Goal: Transaction & Acquisition: Book appointment/travel/reservation

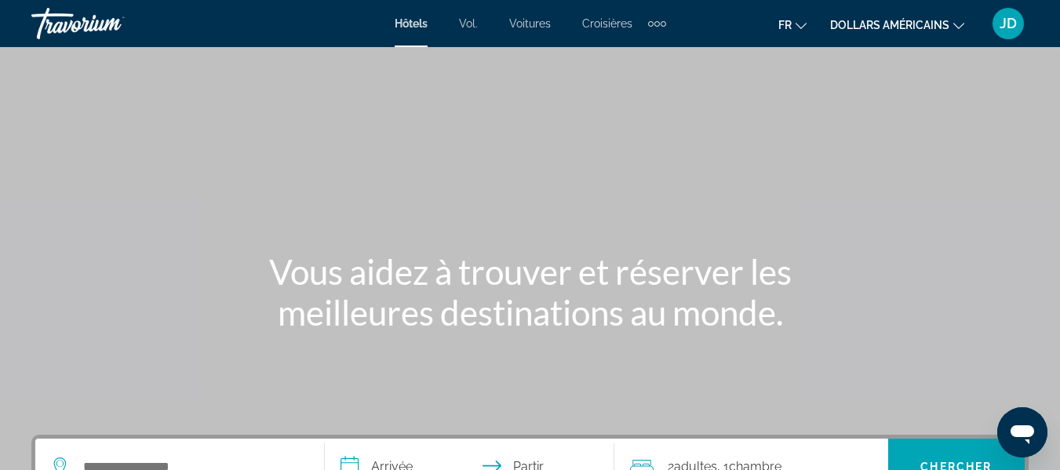
click at [944, 27] on font "dollars américains" at bounding box center [889, 25] width 119 height 13
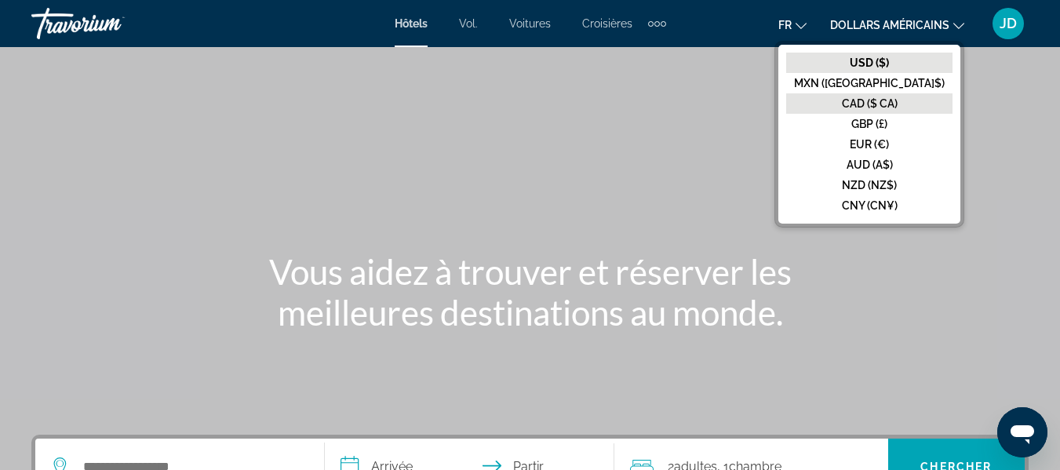
click at [897, 108] on font "CAD ($ CA)" at bounding box center [870, 103] width 56 height 13
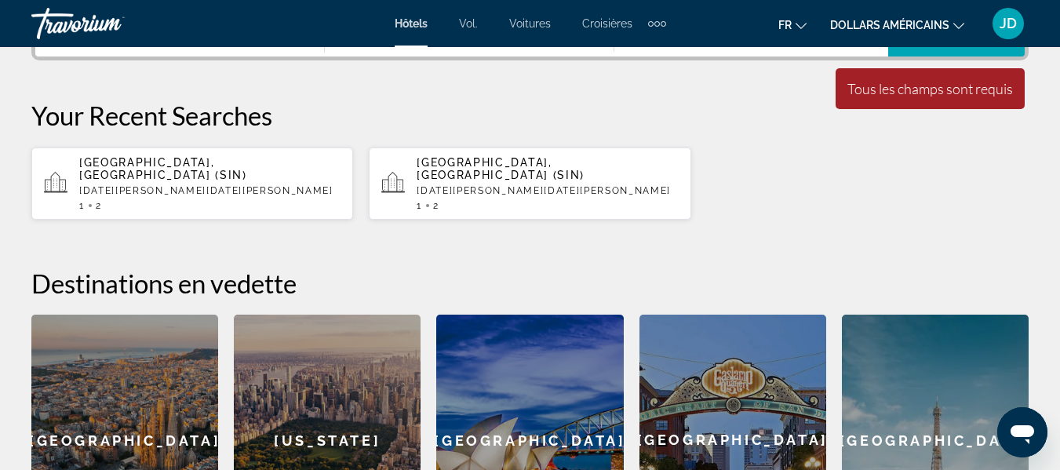
scroll to position [432, 0]
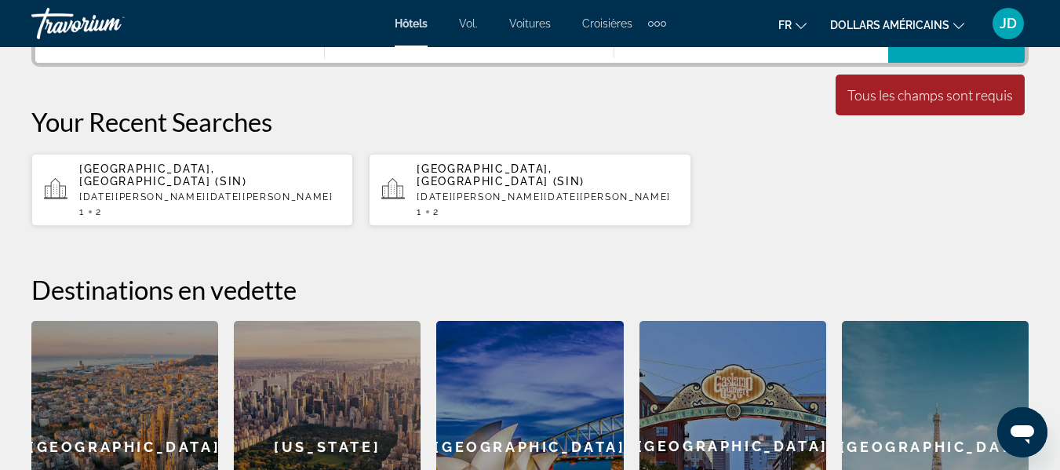
click at [253, 191] on p "[DATE][PERSON_NAME][DATE][PERSON_NAME]" at bounding box center [209, 196] width 261 height 11
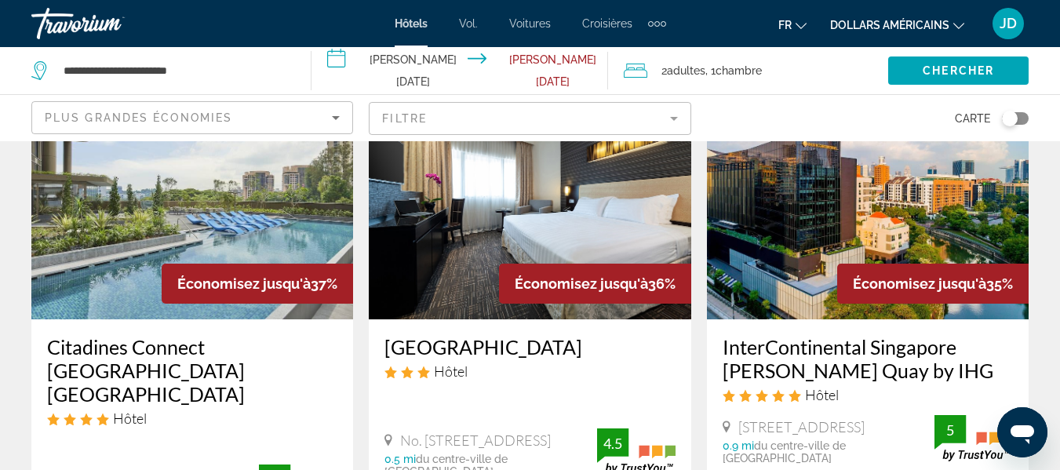
scroll to position [1496, 0]
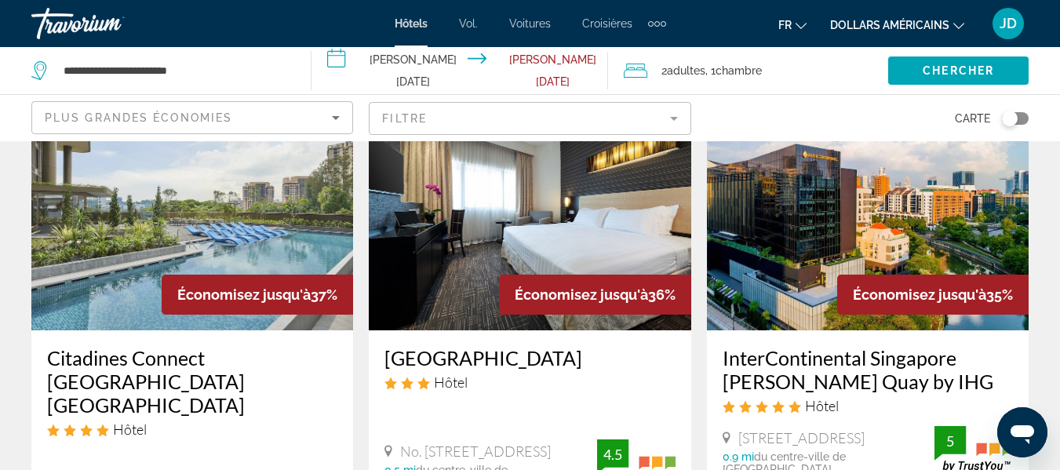
click at [576, 183] on img "Contenu principal" at bounding box center [530, 204] width 322 height 251
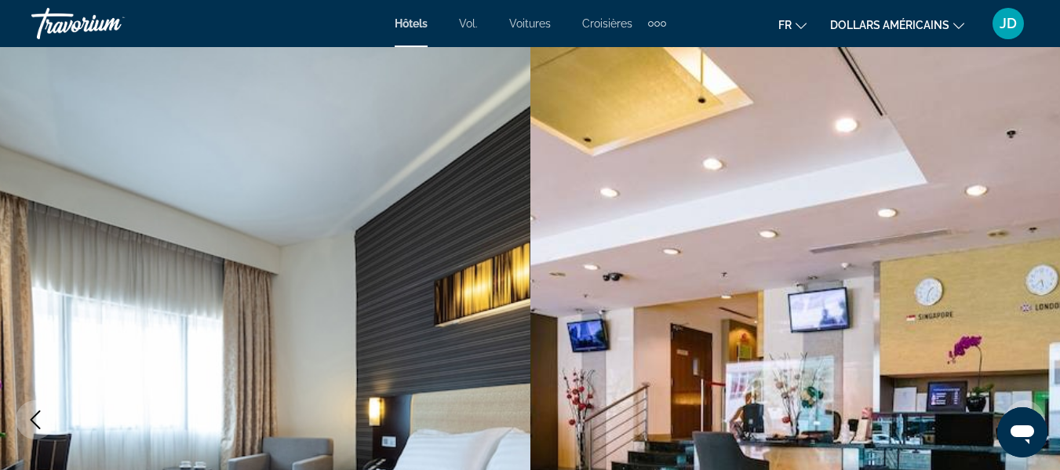
click at [958, 29] on button "dollars américains USD ($) MXN ([GEOGRAPHIC_DATA]$) CAD ($ CA) GBP (£) EUR (€) …" at bounding box center [897, 24] width 134 height 23
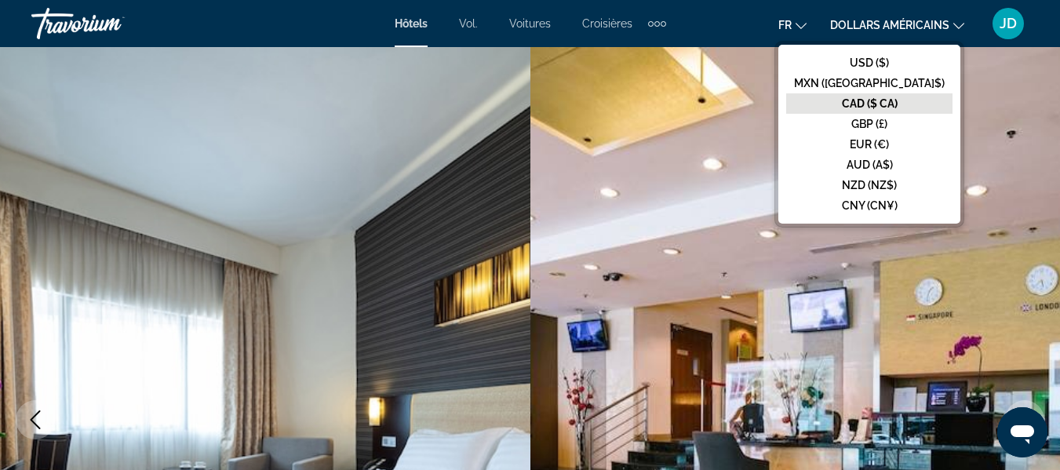
click at [897, 107] on font "CAD ($ CA)" at bounding box center [870, 103] width 56 height 13
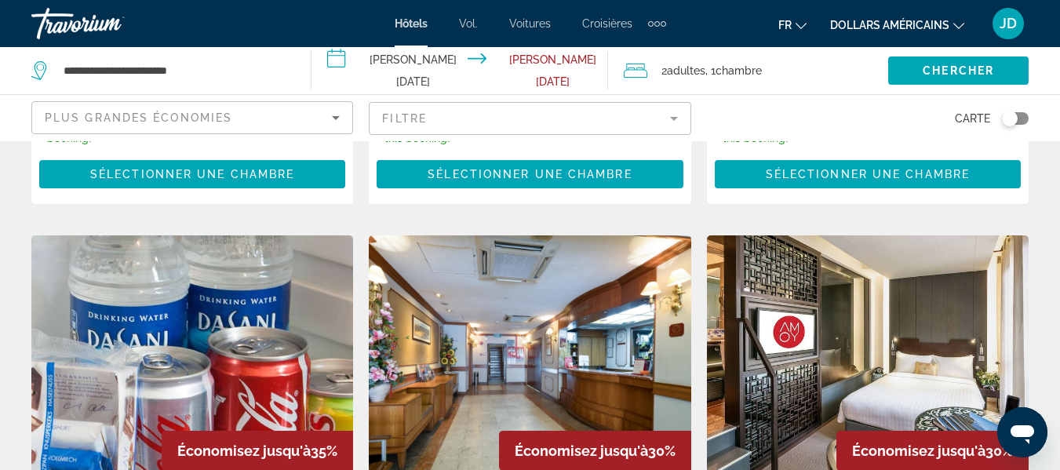
scroll to position [1992, 0]
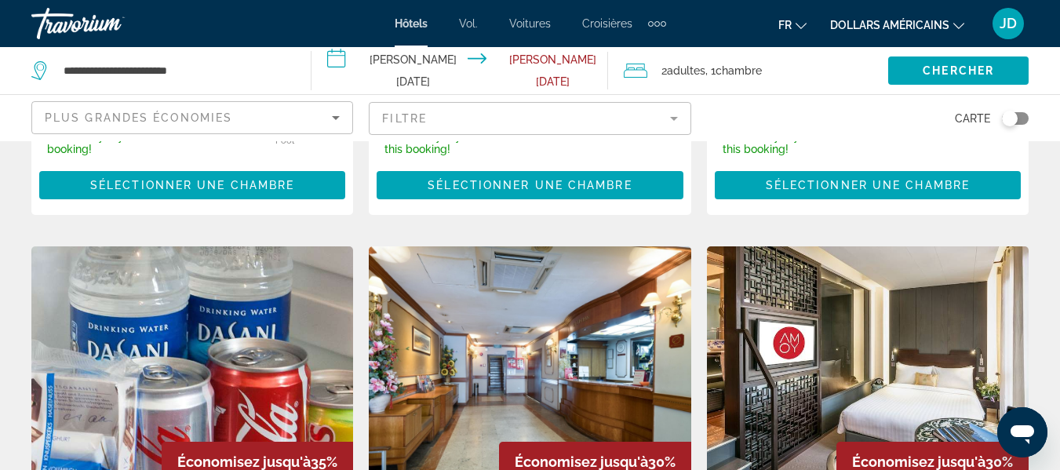
click at [524, 300] on img "Contenu principal" at bounding box center [530, 371] width 322 height 251
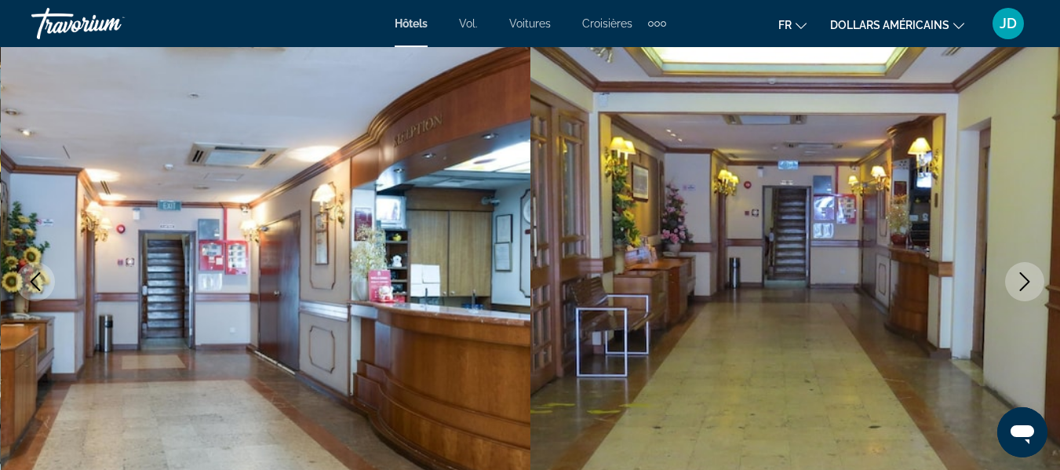
scroll to position [144, 0]
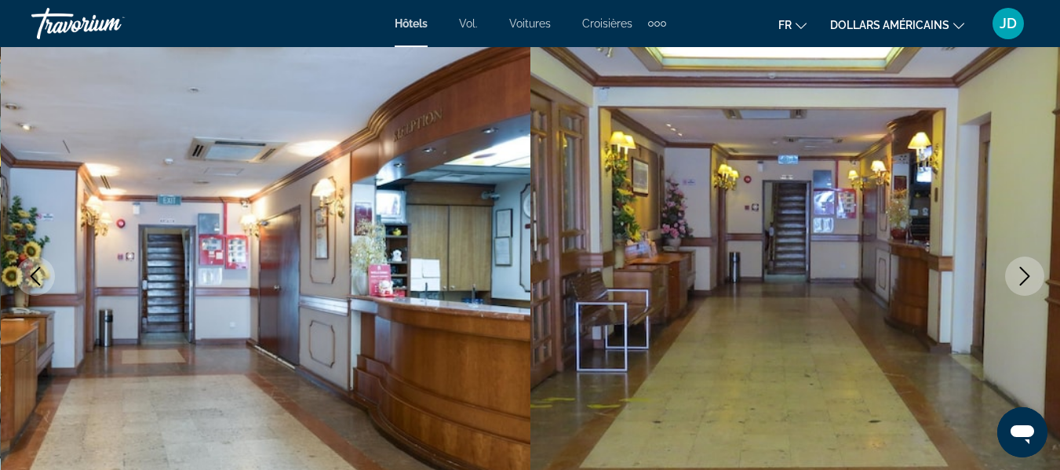
click at [1026, 278] on icon "Next image" at bounding box center [1024, 276] width 19 height 19
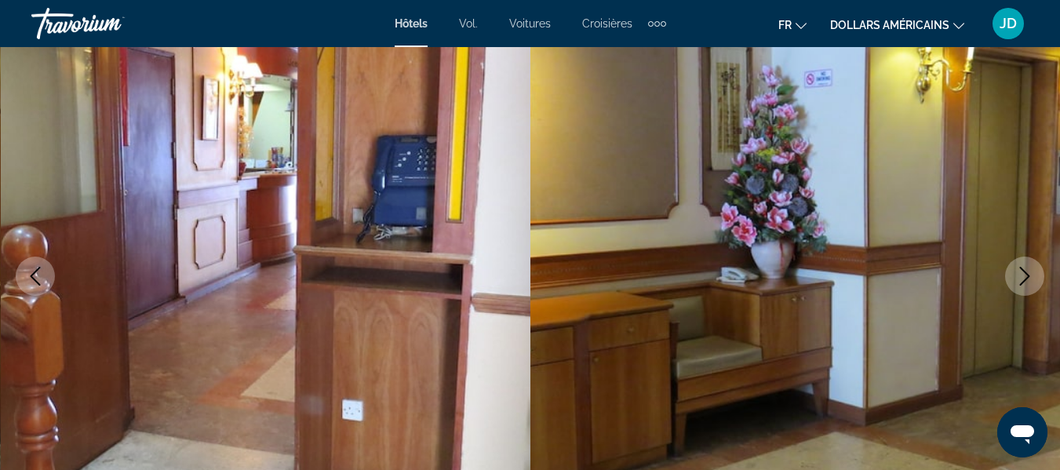
click at [1026, 278] on icon "Next image" at bounding box center [1024, 276] width 19 height 19
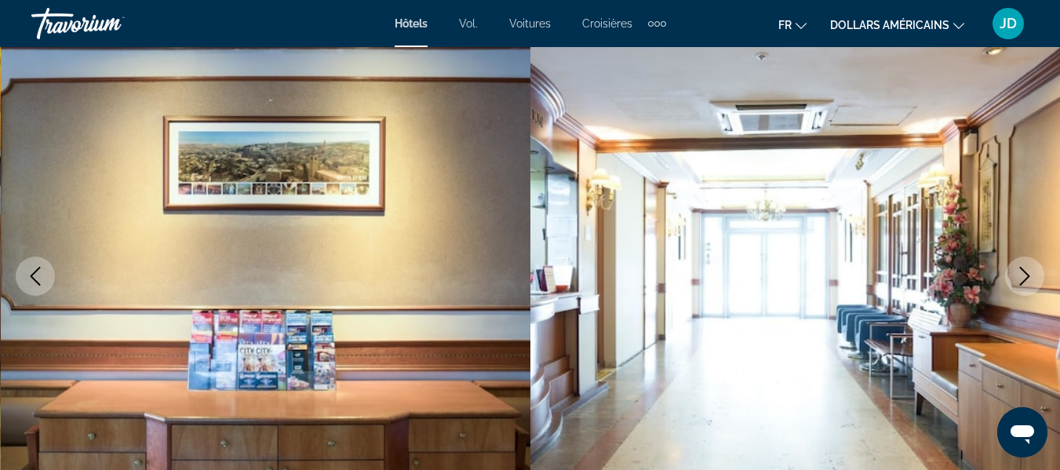
click at [1026, 278] on icon "Next image" at bounding box center [1024, 276] width 19 height 19
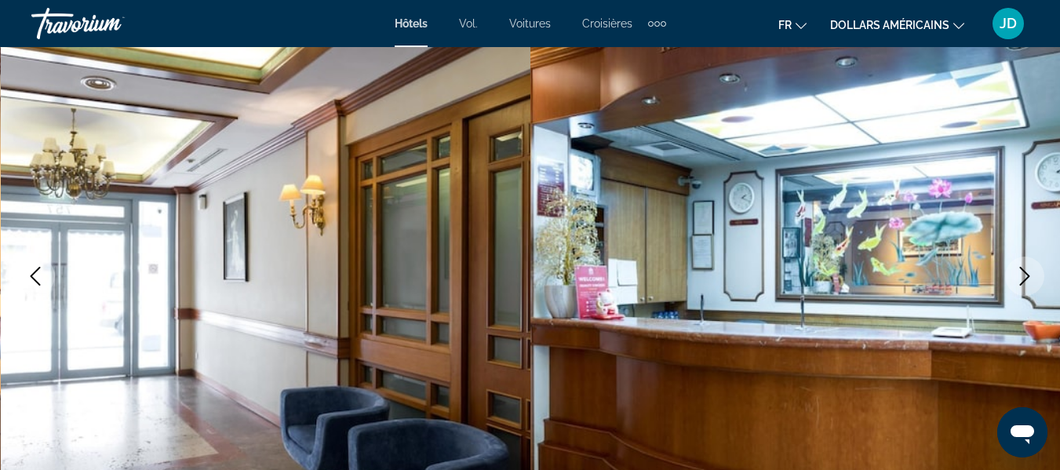
click at [1026, 278] on icon "Next image" at bounding box center [1024, 276] width 19 height 19
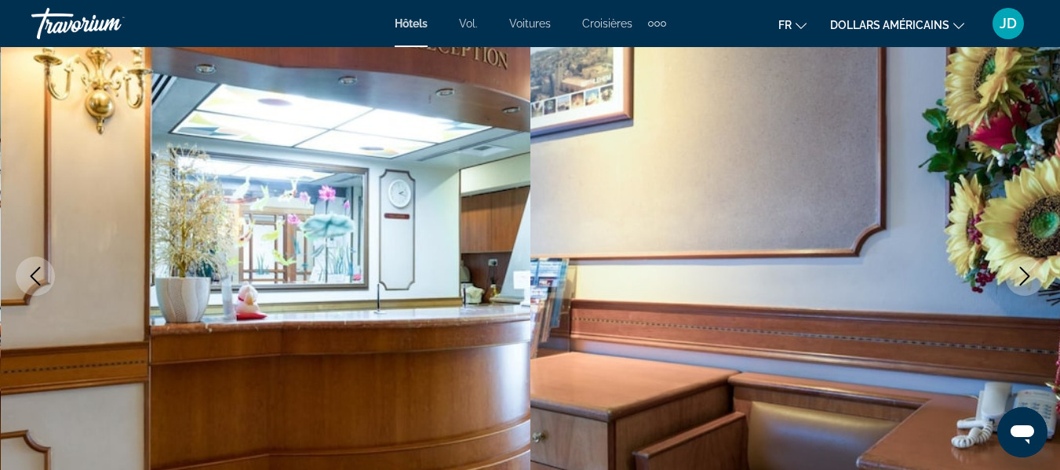
click at [1026, 278] on icon "Next image" at bounding box center [1024, 276] width 19 height 19
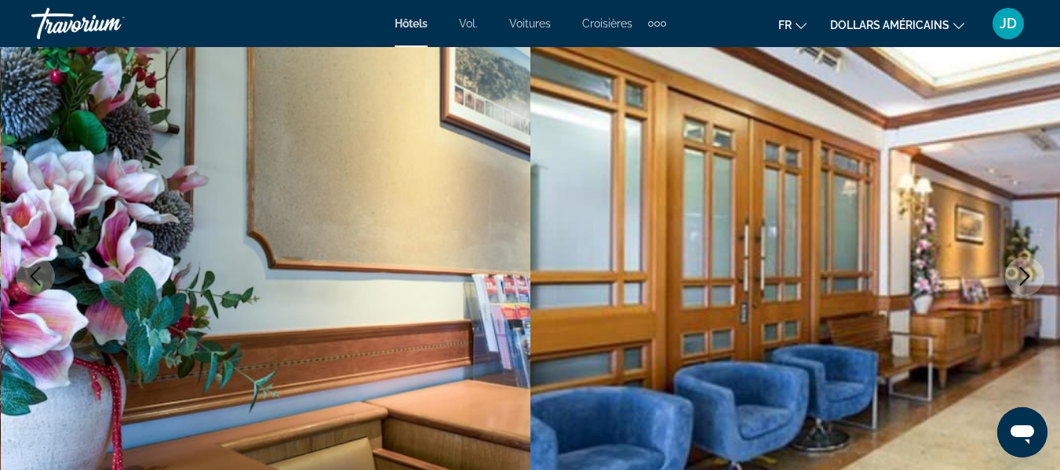
click at [1026, 278] on icon "Next image" at bounding box center [1024, 276] width 19 height 19
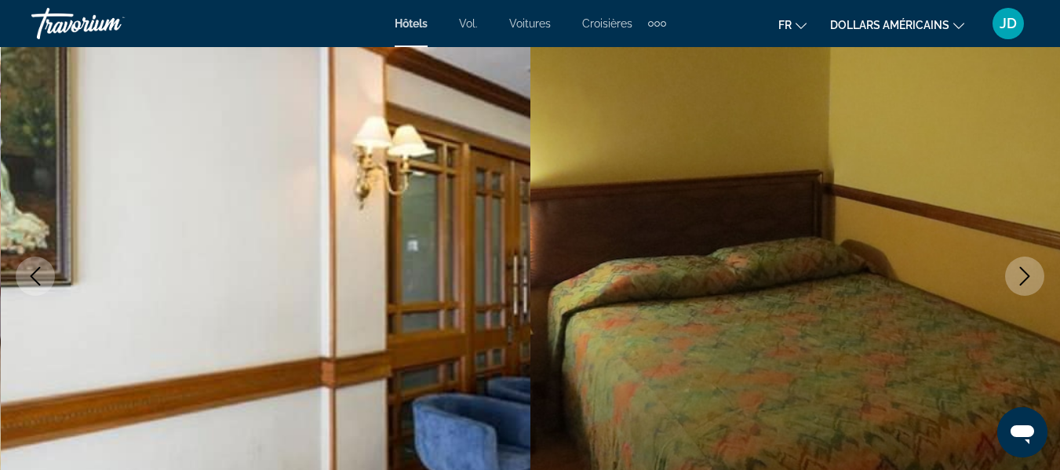
click at [1026, 278] on icon "Next image" at bounding box center [1024, 276] width 19 height 19
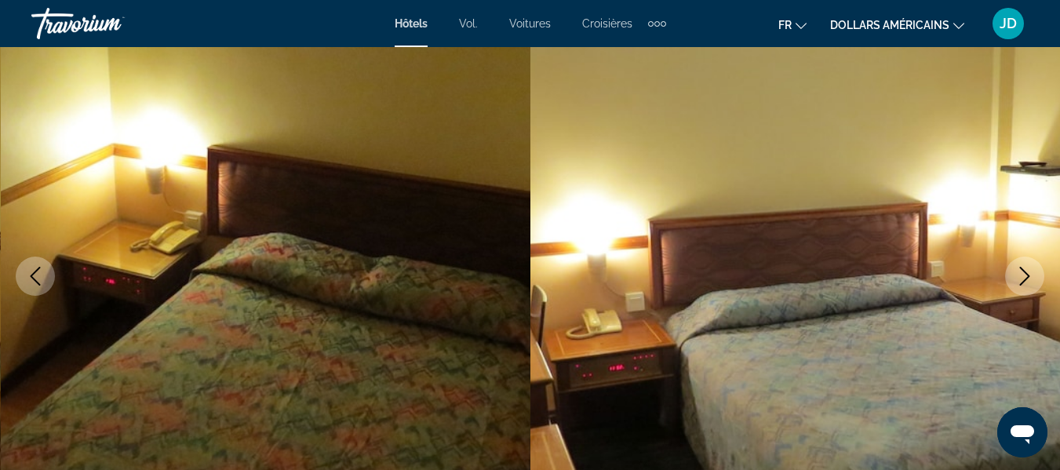
click at [1023, 273] on icon "Next image" at bounding box center [1024, 276] width 19 height 19
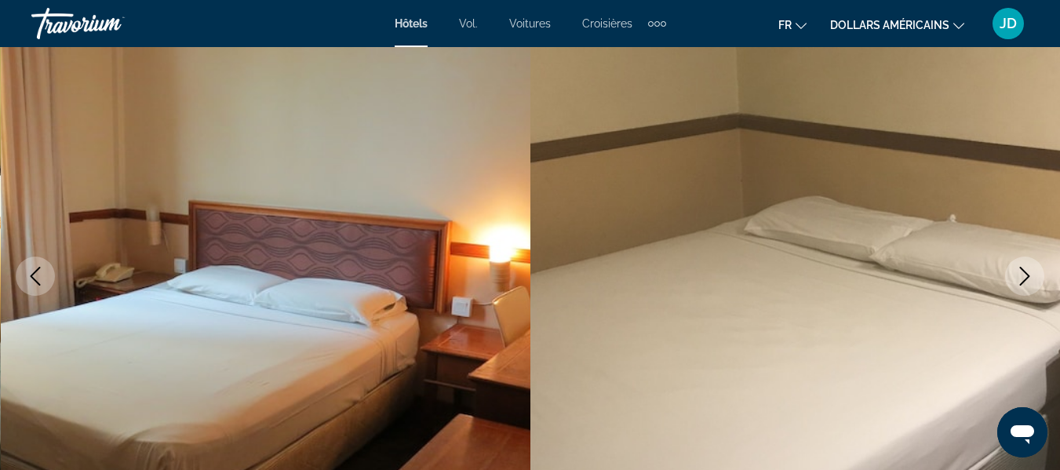
click at [1023, 273] on icon "Next image" at bounding box center [1024, 276] width 19 height 19
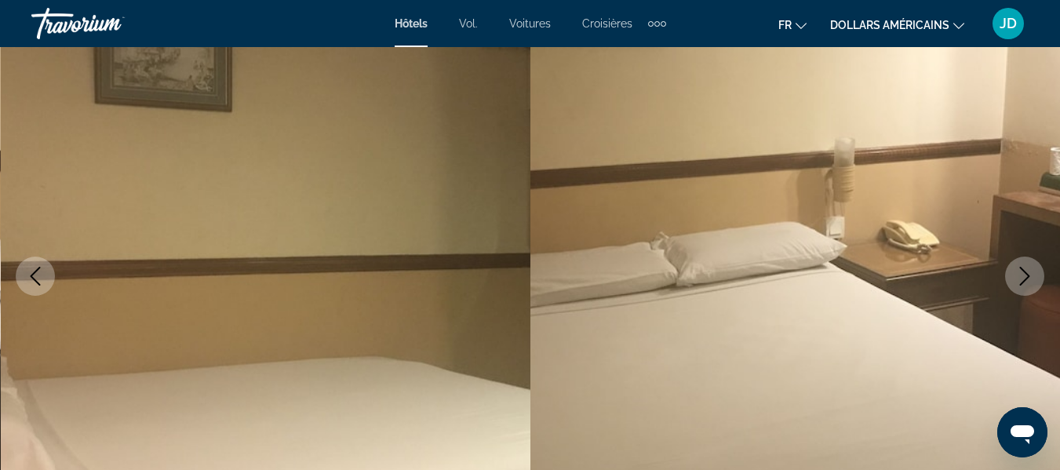
click at [1023, 273] on icon "Next image" at bounding box center [1024, 276] width 19 height 19
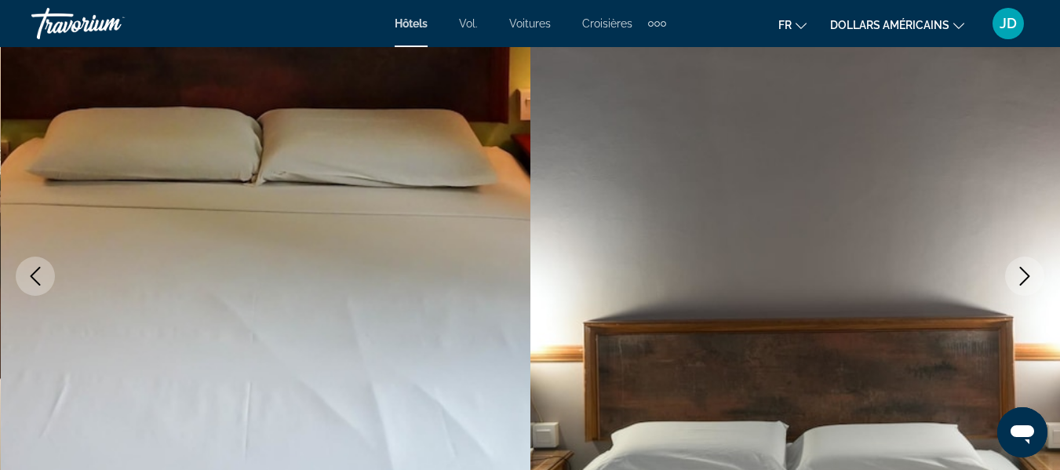
click at [1023, 273] on icon "Next image" at bounding box center [1024, 276] width 19 height 19
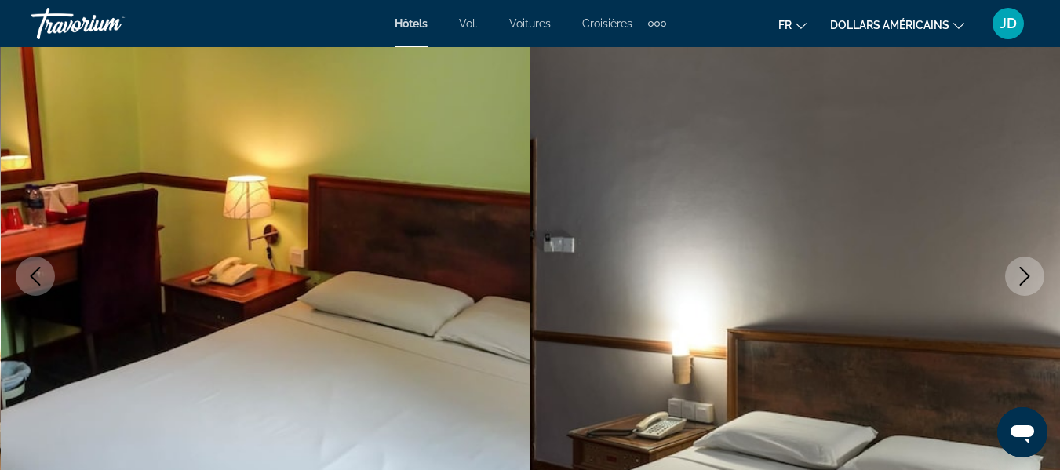
click at [1023, 273] on icon "Next image" at bounding box center [1024, 276] width 19 height 19
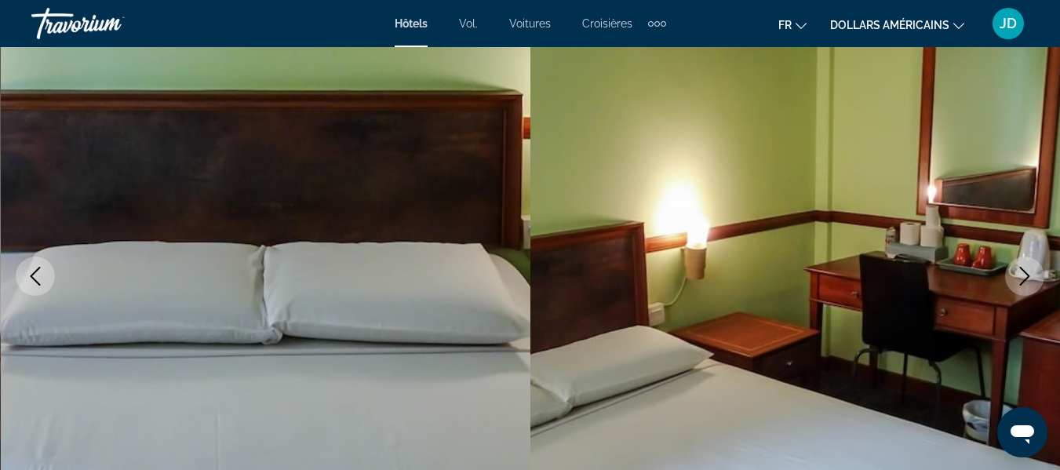
click at [1023, 273] on icon "Next image" at bounding box center [1024, 276] width 19 height 19
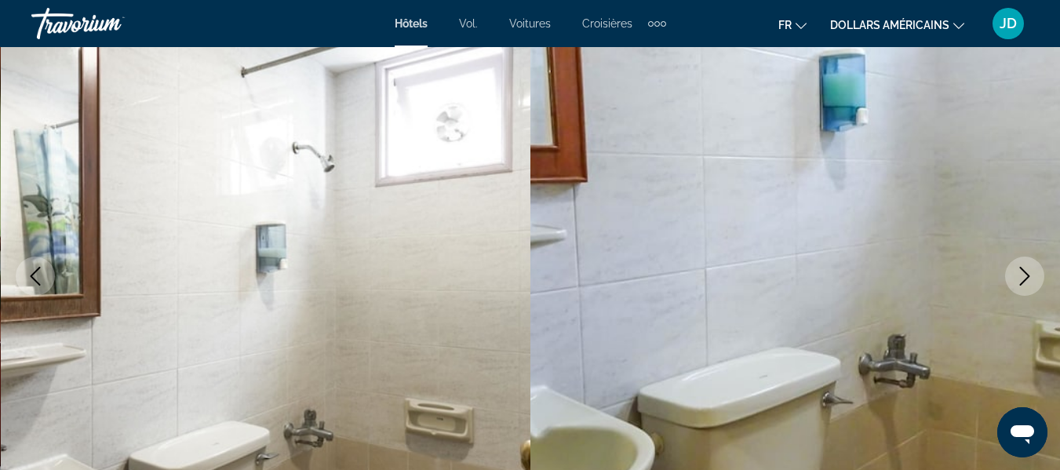
click at [1023, 273] on icon "Next image" at bounding box center [1024, 276] width 19 height 19
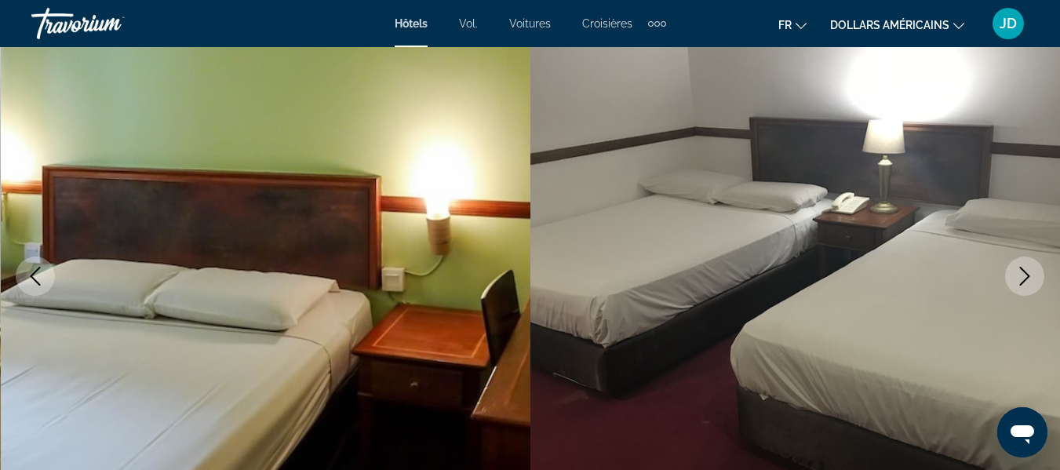
click at [1023, 273] on icon "Next image" at bounding box center [1024, 276] width 19 height 19
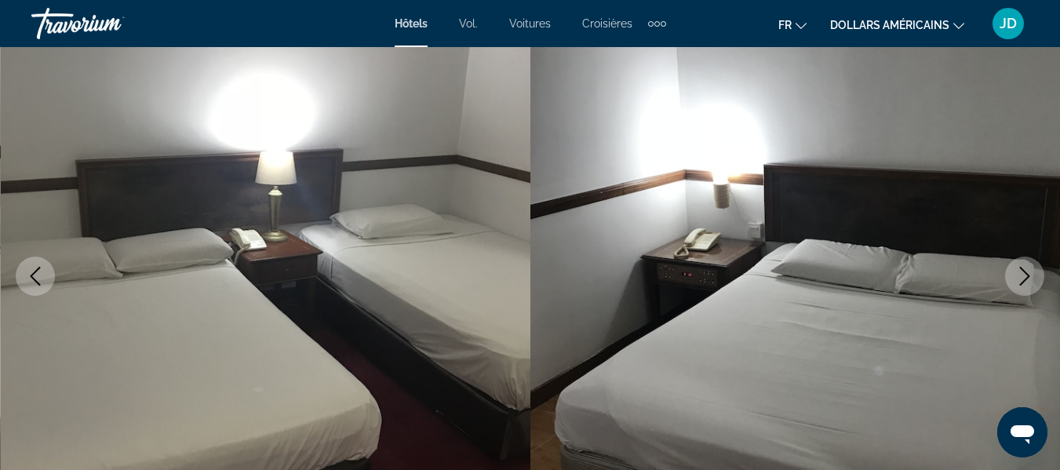
click at [33, 285] on icon "Previous image" at bounding box center [35, 276] width 19 height 19
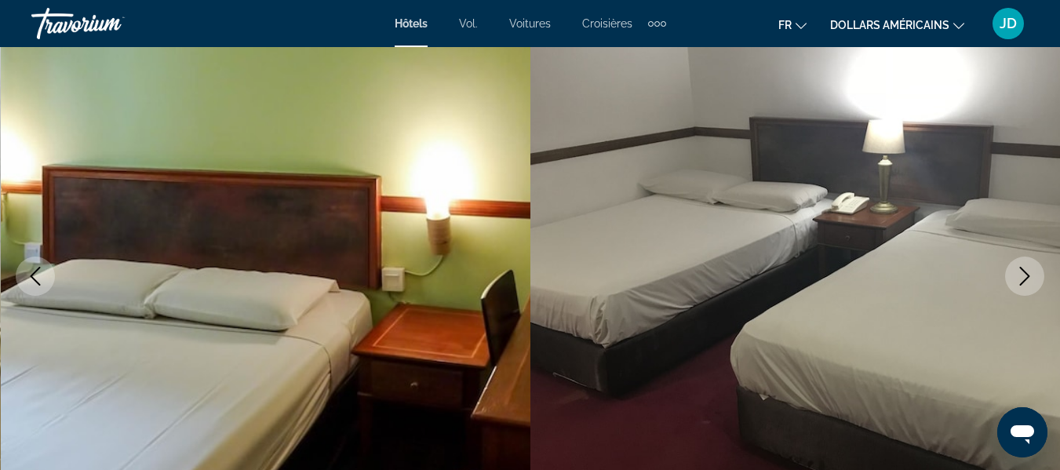
click at [33, 285] on icon "Previous image" at bounding box center [35, 276] width 19 height 19
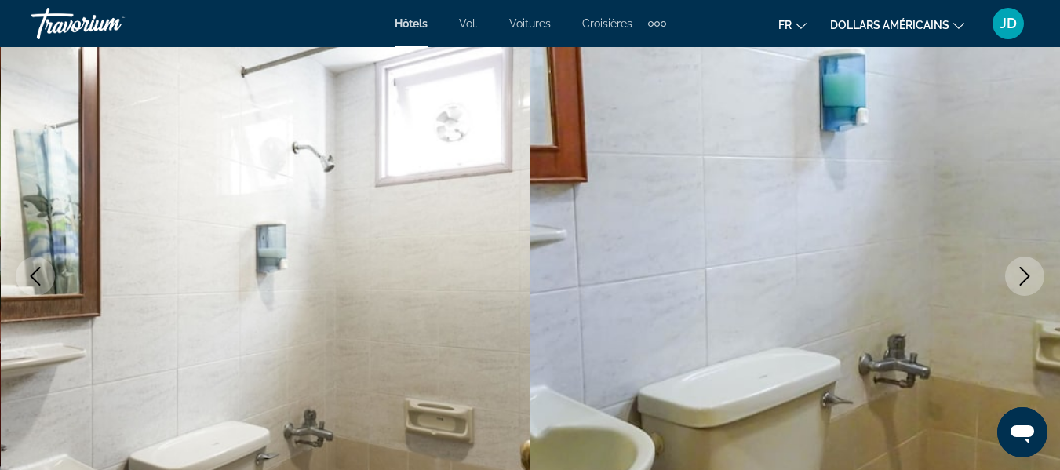
click at [33, 285] on icon "Previous image" at bounding box center [35, 276] width 19 height 19
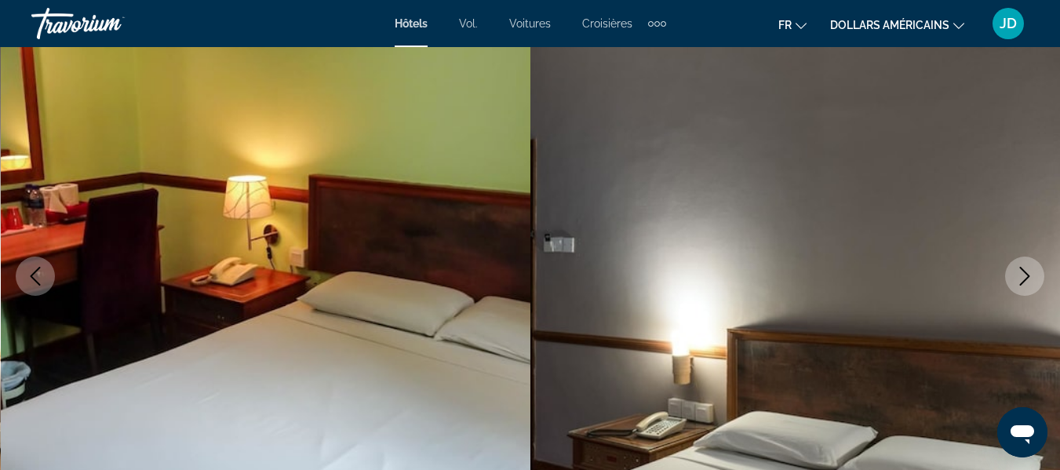
click at [33, 285] on icon "Previous image" at bounding box center [35, 276] width 19 height 19
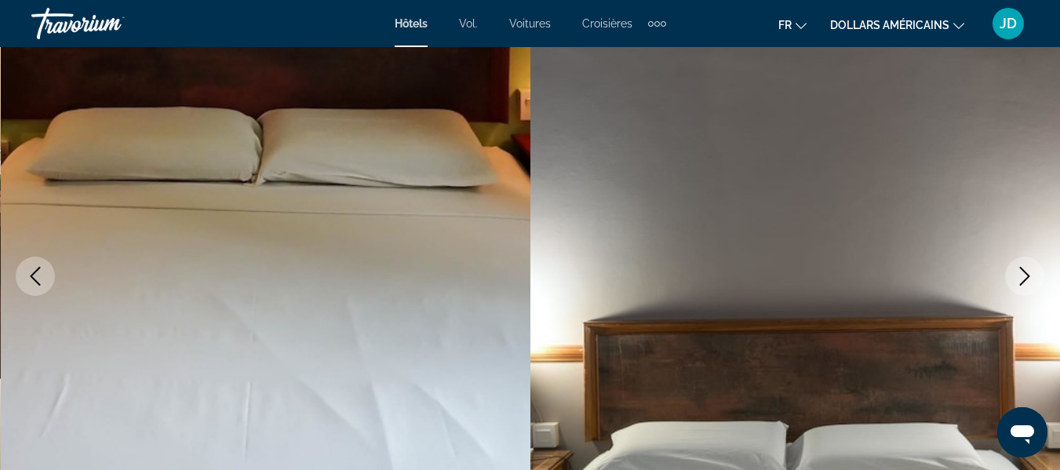
click at [33, 285] on icon "Previous image" at bounding box center [35, 276] width 19 height 19
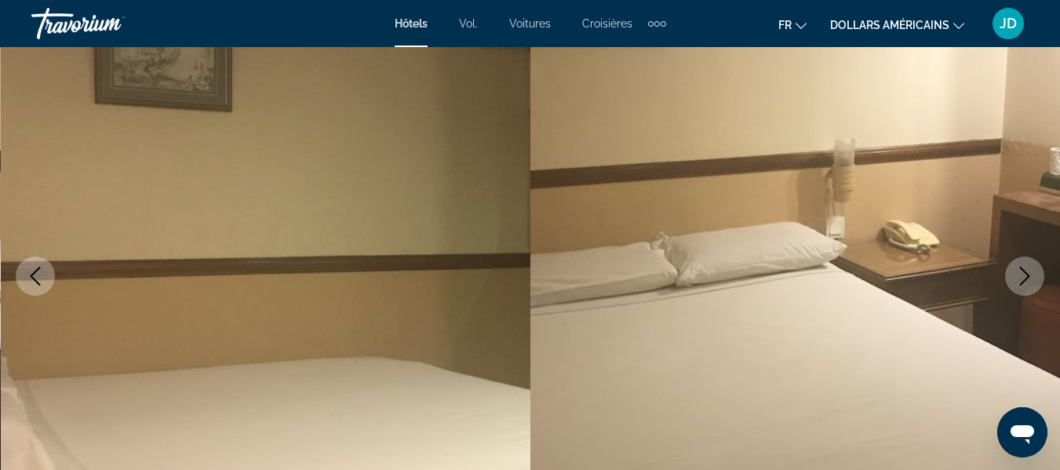
click at [33, 285] on icon "Previous image" at bounding box center [35, 276] width 19 height 19
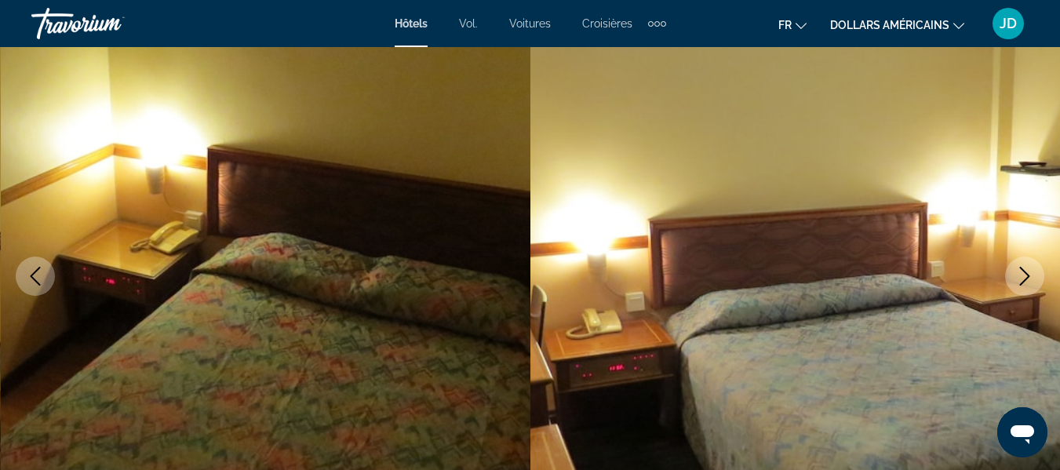
click at [33, 285] on icon "Previous image" at bounding box center [35, 276] width 19 height 19
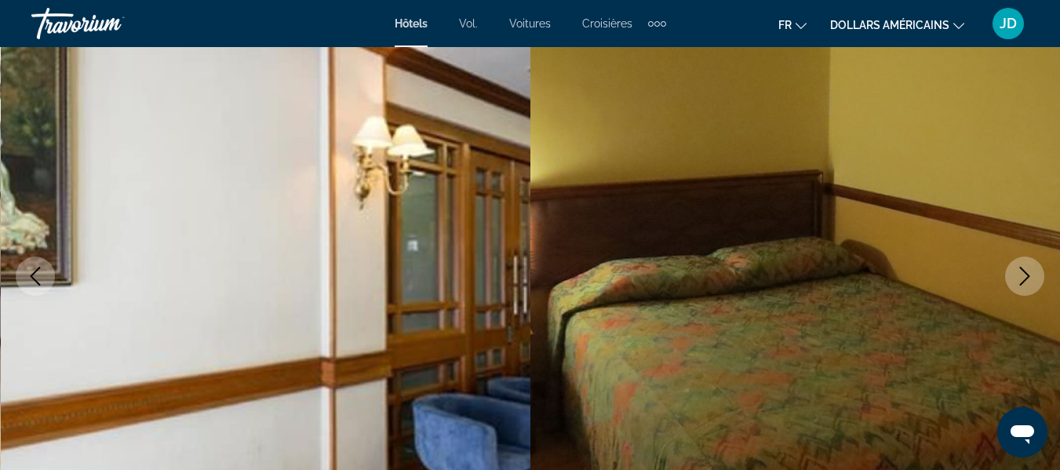
click at [33, 285] on icon "Previous image" at bounding box center [35, 276] width 19 height 19
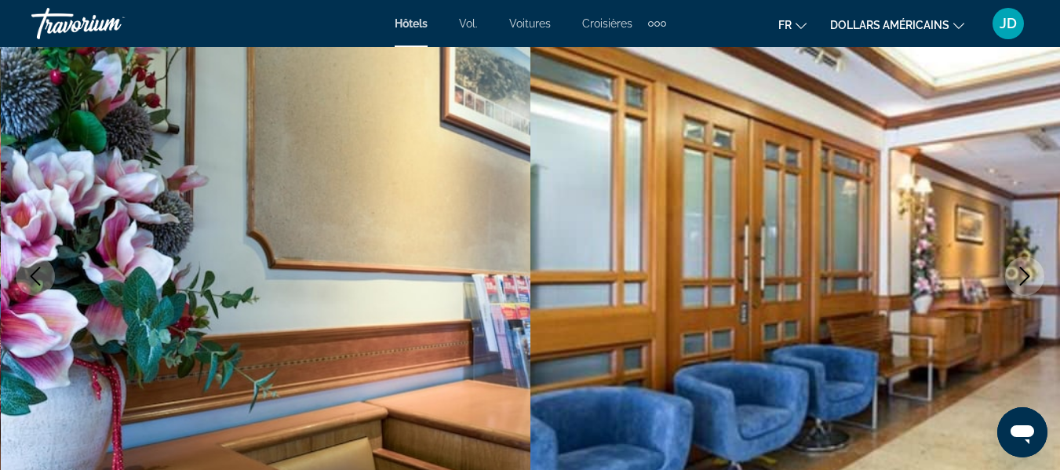
click at [33, 285] on icon "Previous image" at bounding box center [35, 276] width 19 height 19
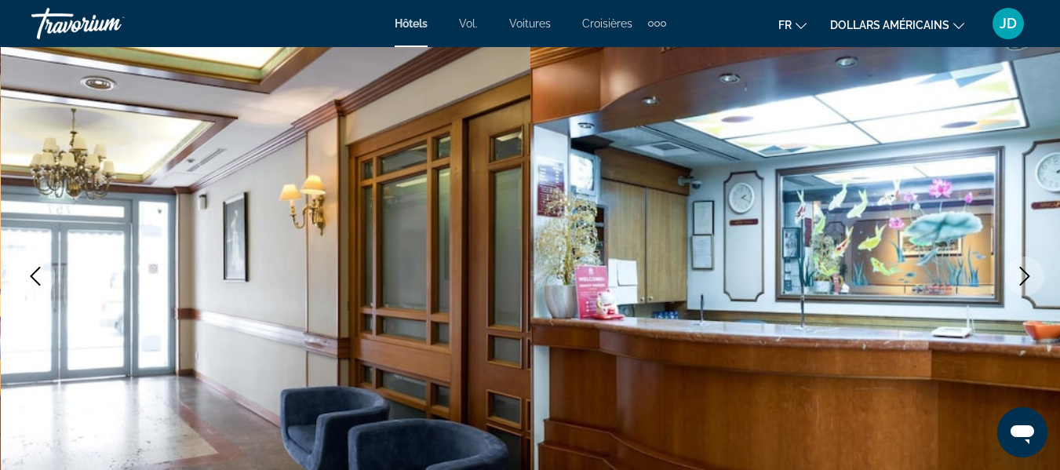
click at [33, 285] on icon "Previous image" at bounding box center [35, 276] width 19 height 19
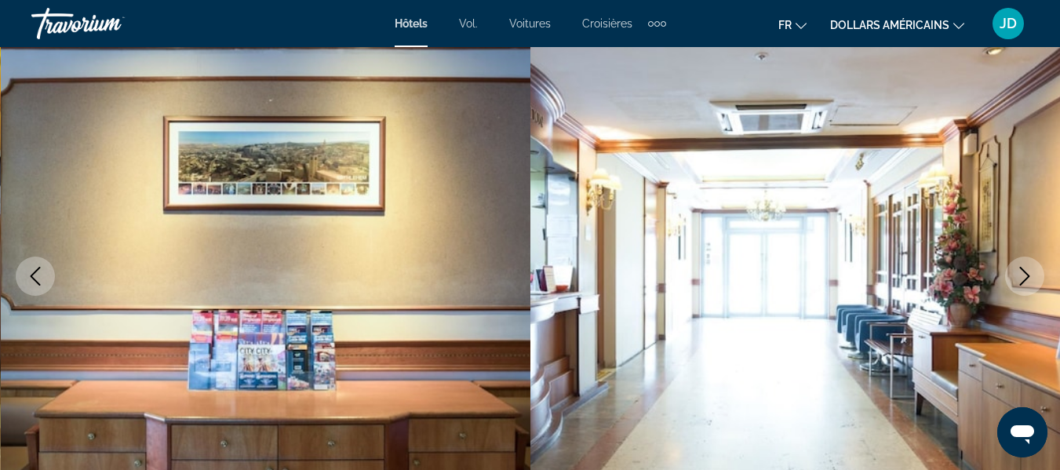
click at [33, 285] on icon "Previous image" at bounding box center [35, 276] width 19 height 19
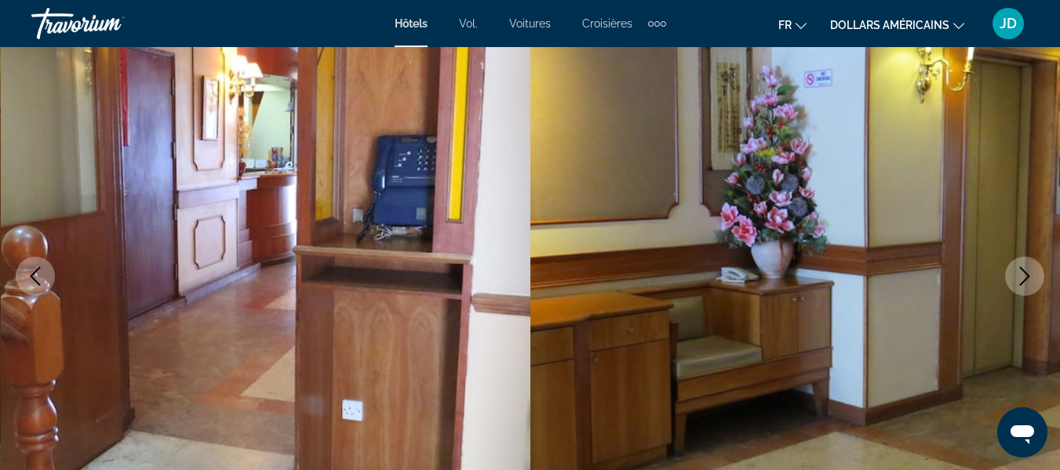
click at [33, 285] on icon "Previous image" at bounding box center [35, 276] width 19 height 19
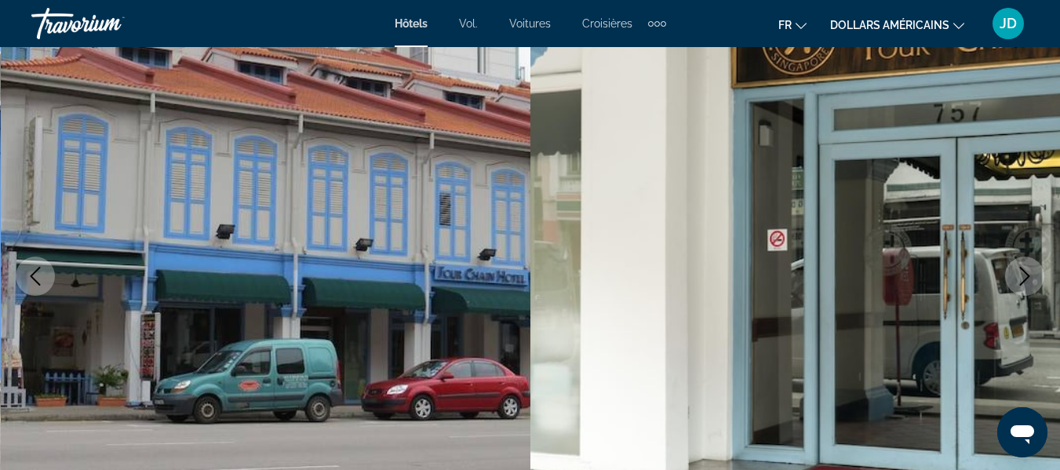
click at [33, 285] on icon "Previous image" at bounding box center [35, 276] width 19 height 19
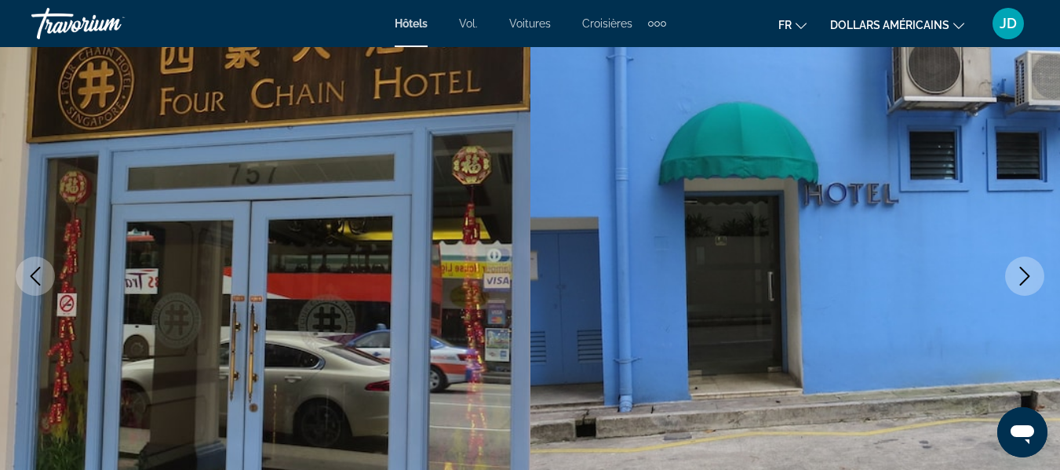
click at [33, 285] on icon "Previous image" at bounding box center [35, 276] width 19 height 19
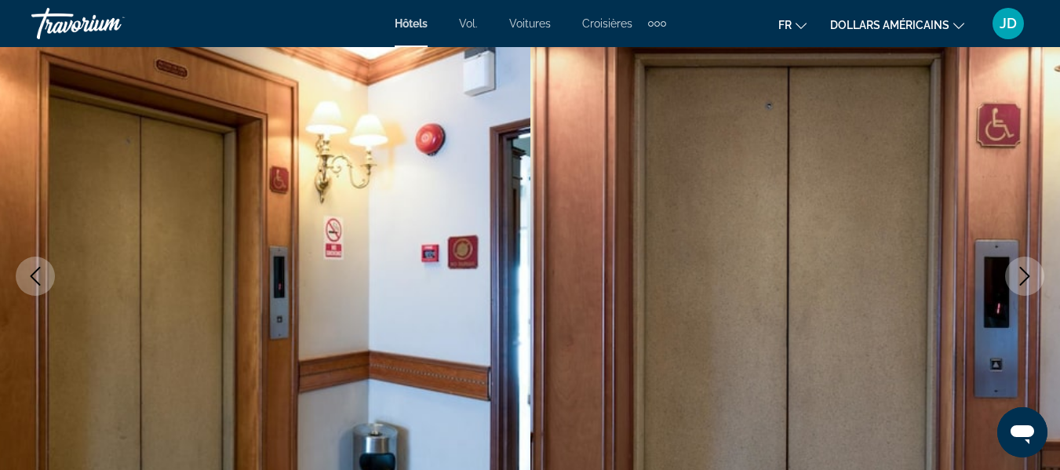
click at [33, 285] on icon "Previous image" at bounding box center [35, 276] width 19 height 19
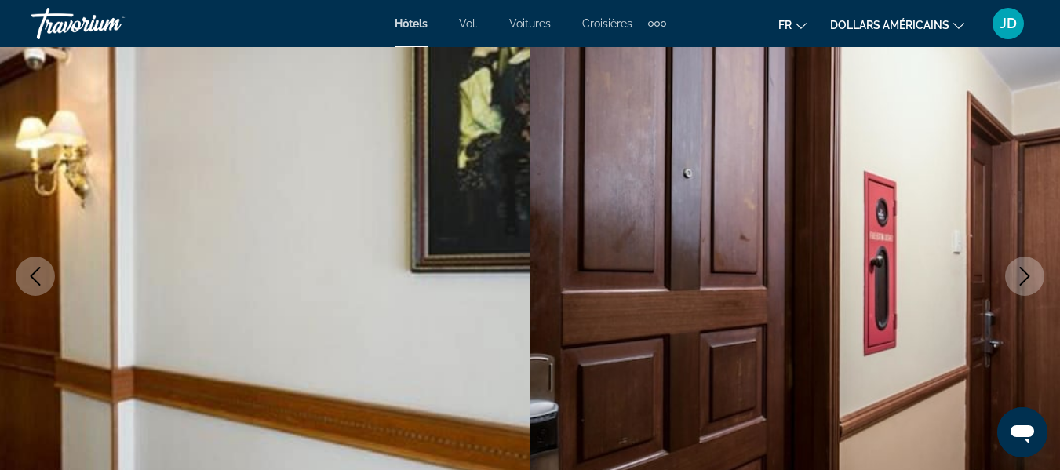
click at [33, 285] on icon "Previous image" at bounding box center [35, 276] width 19 height 19
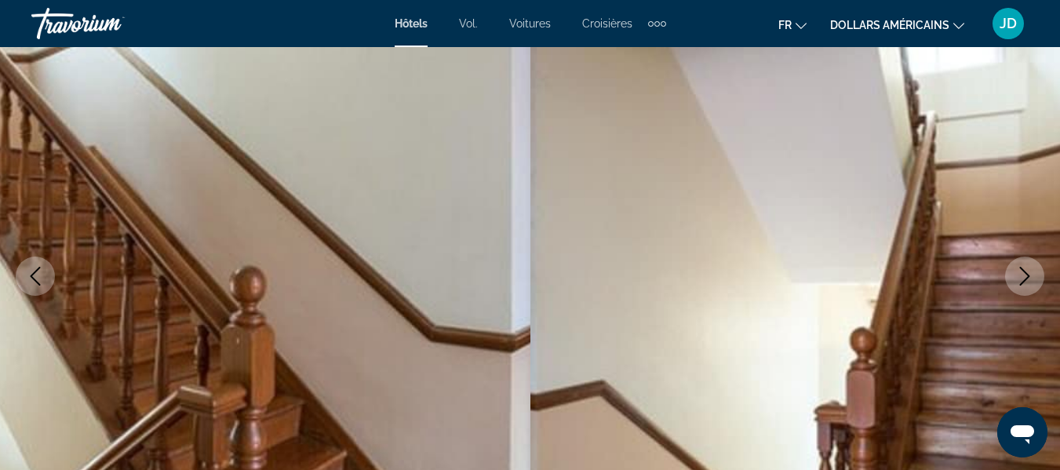
click at [33, 285] on icon "Previous image" at bounding box center [35, 276] width 19 height 19
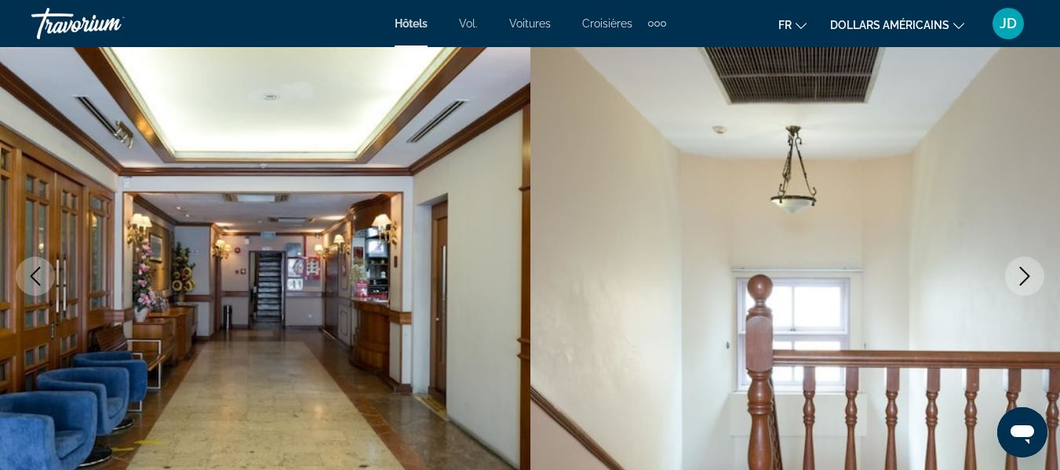
click at [33, 285] on icon "Previous image" at bounding box center [35, 276] width 19 height 19
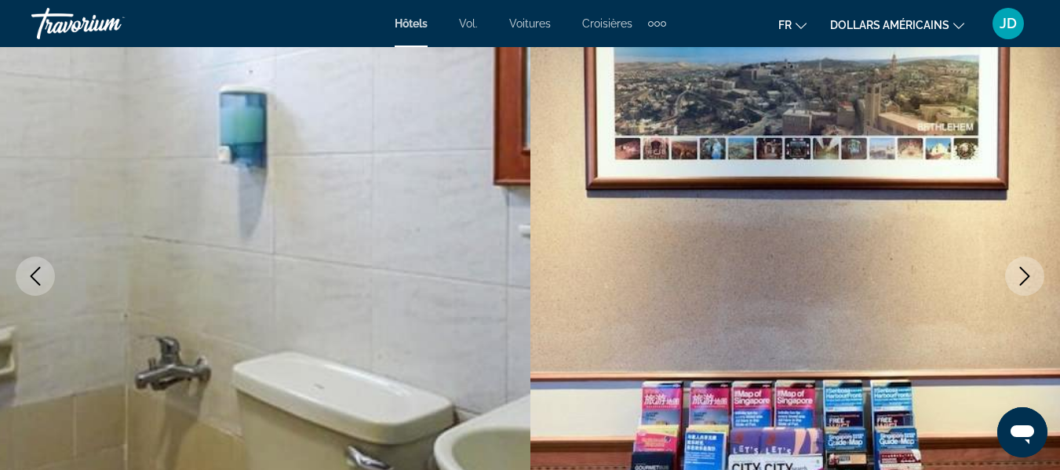
click at [33, 285] on icon "Previous image" at bounding box center [35, 276] width 19 height 19
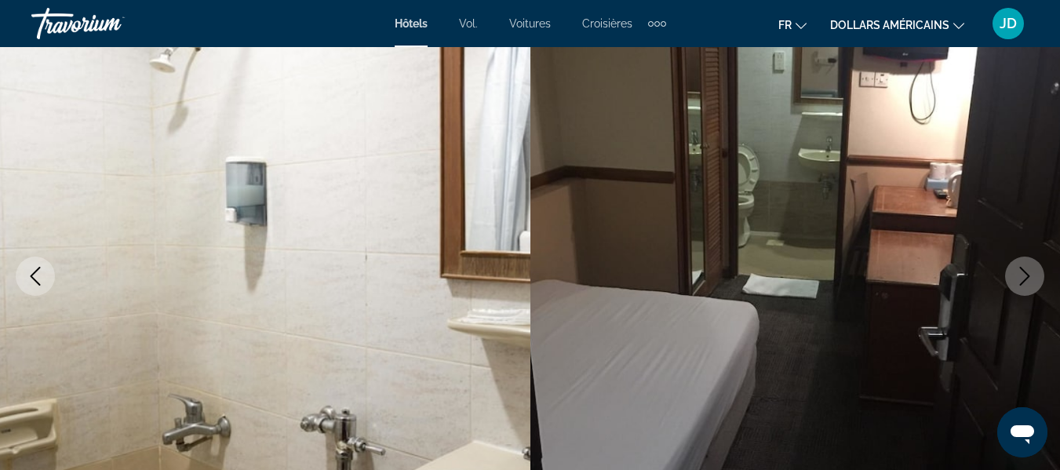
click at [33, 285] on icon "Previous image" at bounding box center [35, 276] width 19 height 19
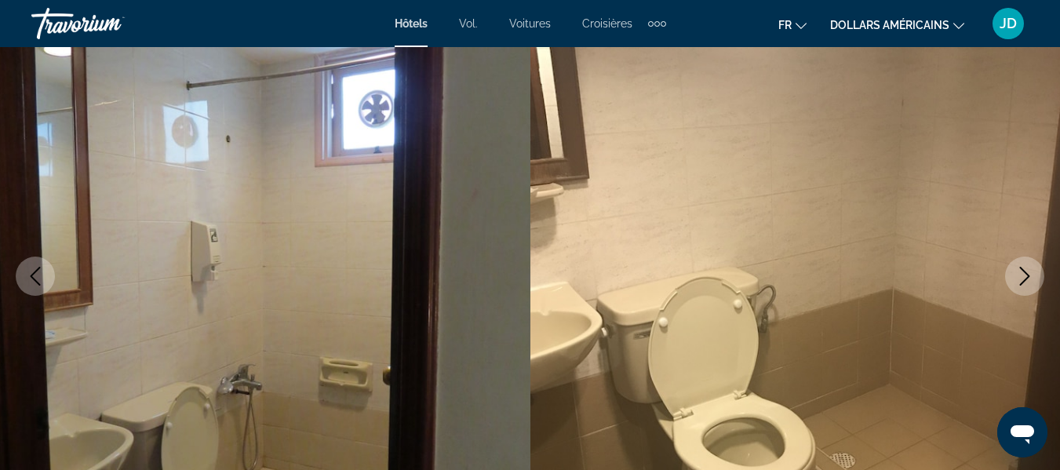
click at [33, 285] on icon "Previous image" at bounding box center [35, 276] width 19 height 19
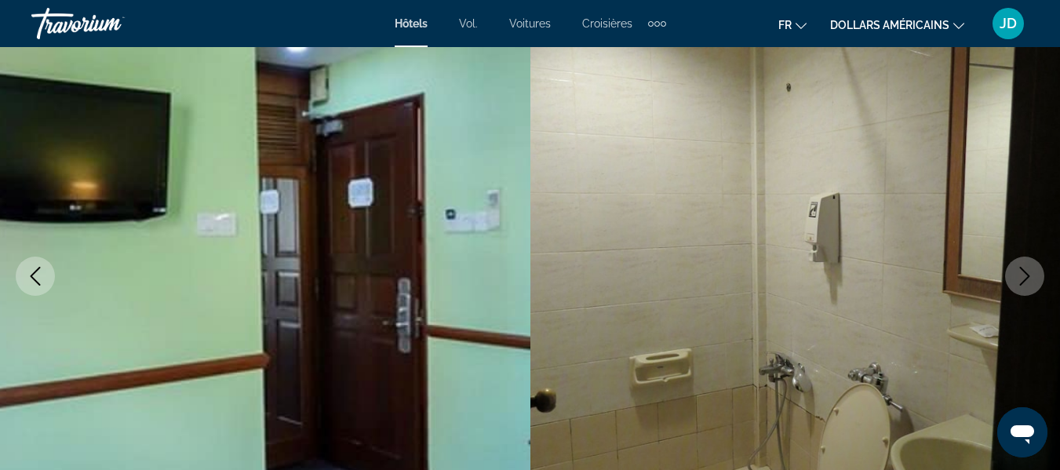
click at [33, 285] on icon "Previous image" at bounding box center [35, 276] width 19 height 19
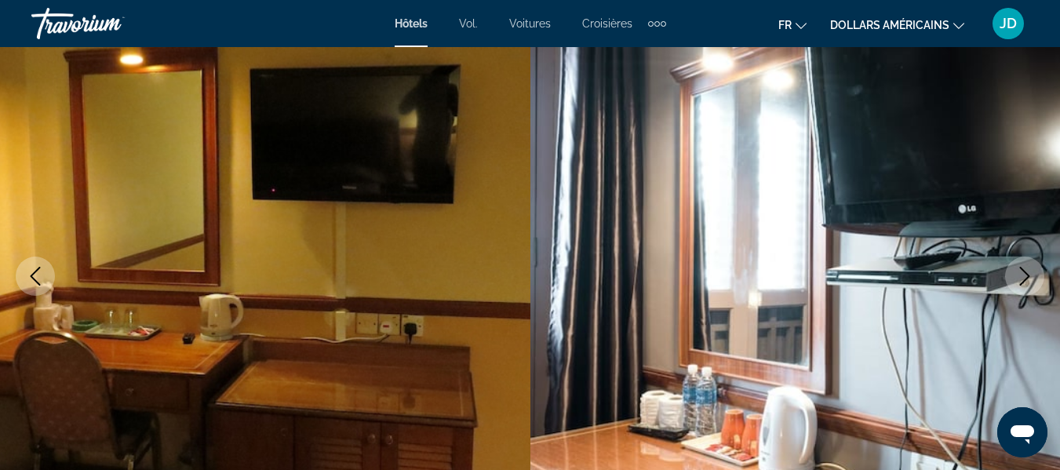
click at [33, 285] on icon "Previous image" at bounding box center [35, 276] width 19 height 19
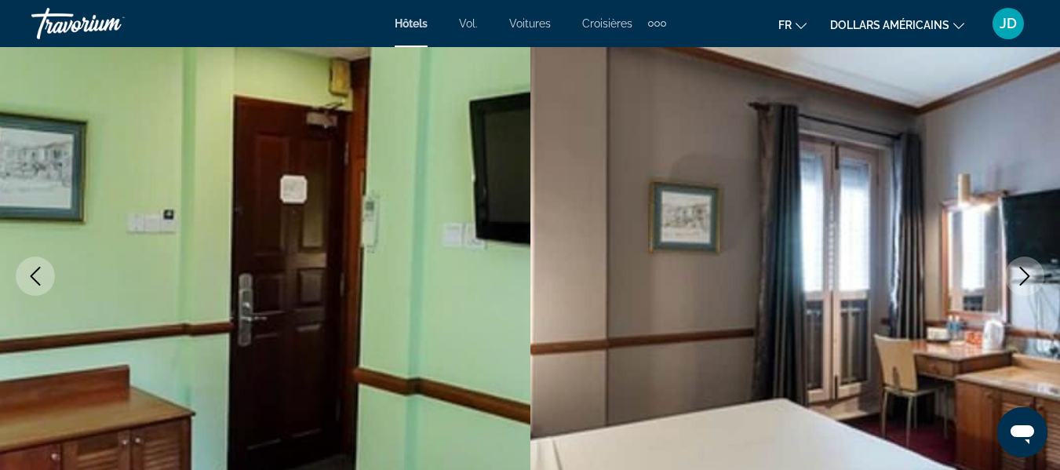
click at [33, 285] on icon "Previous image" at bounding box center [35, 276] width 19 height 19
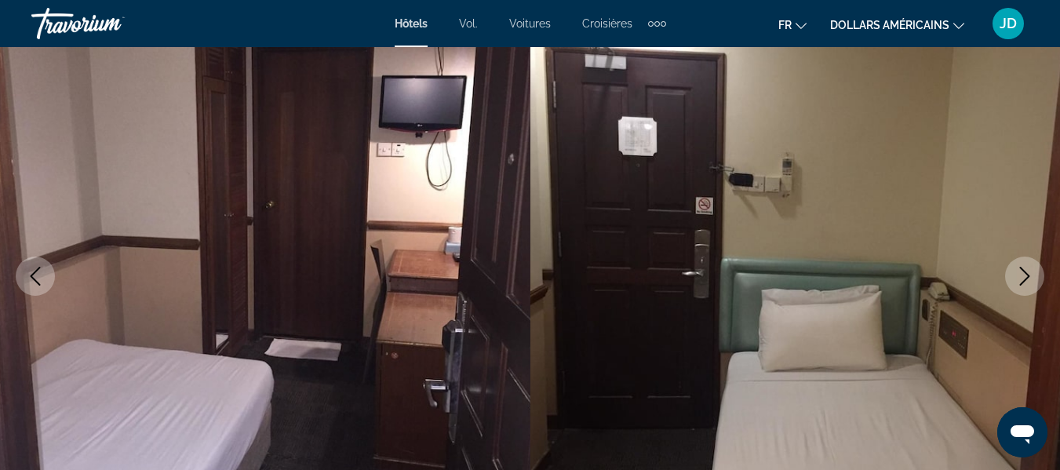
click at [33, 285] on icon "Previous image" at bounding box center [35, 276] width 19 height 19
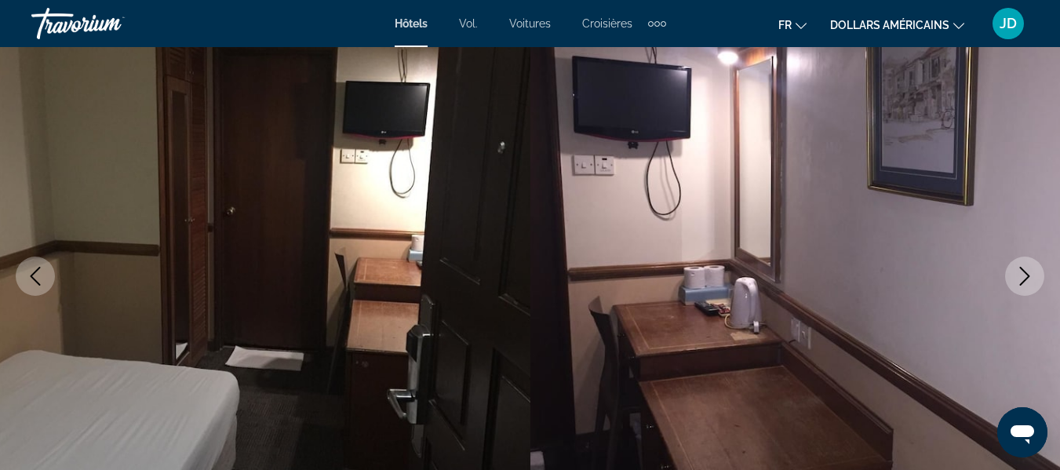
click at [33, 285] on icon "Previous image" at bounding box center [35, 276] width 19 height 19
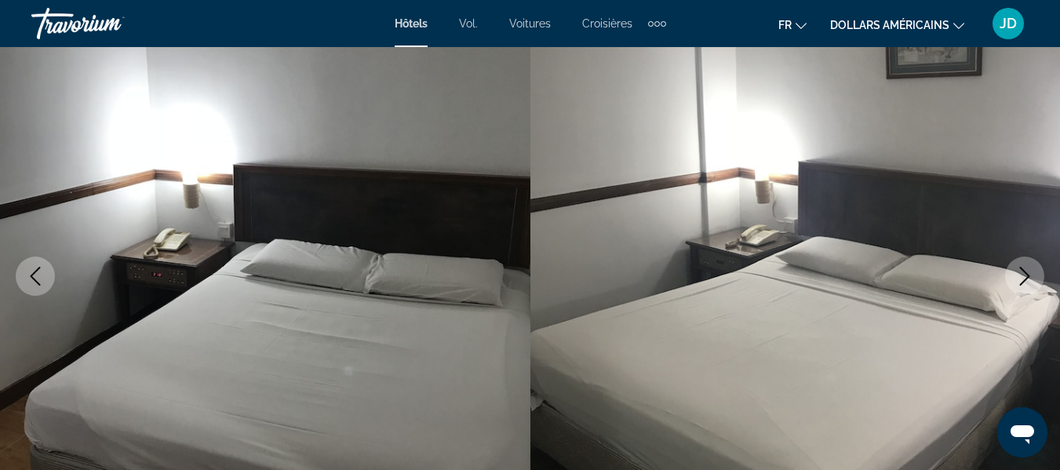
click at [33, 285] on icon "Previous image" at bounding box center [35, 276] width 19 height 19
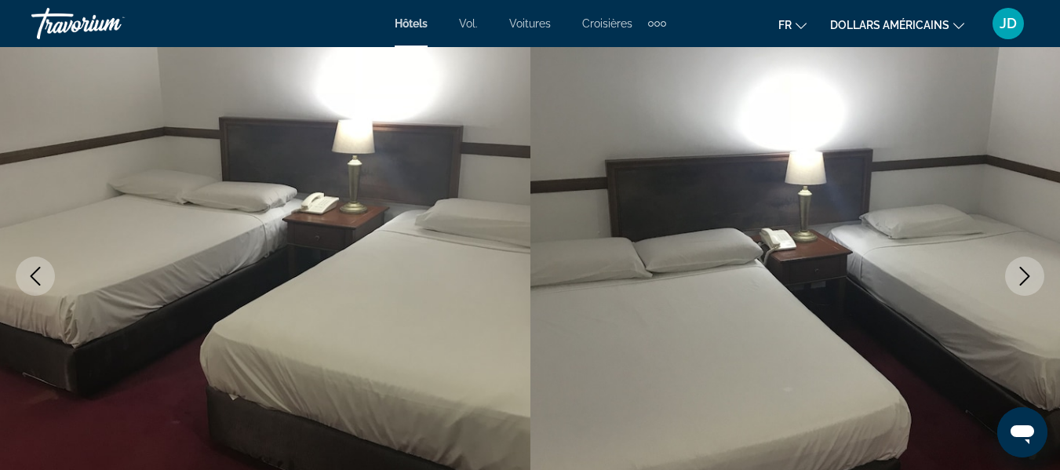
click at [33, 285] on icon "Previous image" at bounding box center [35, 276] width 19 height 19
